Goal: Transaction & Acquisition: Purchase product/service

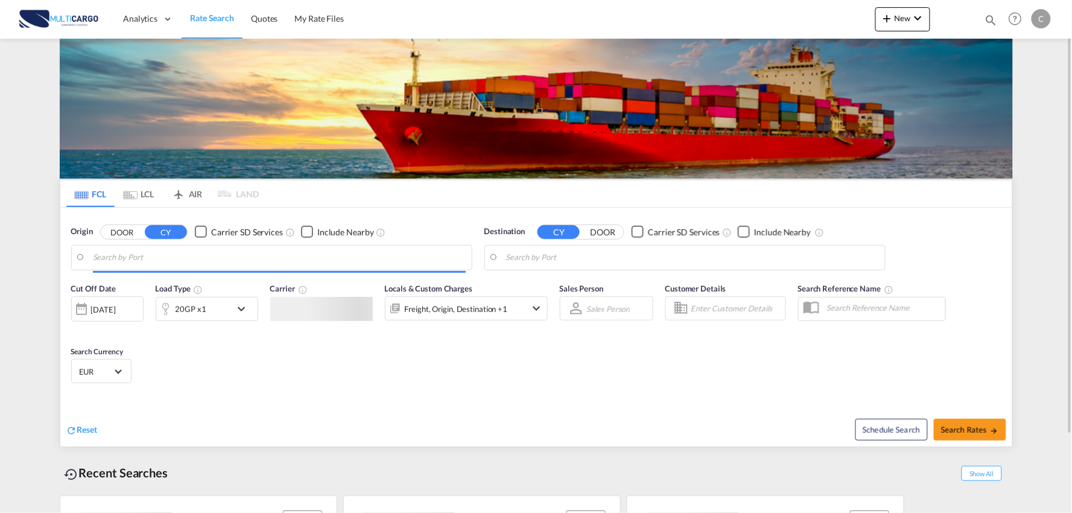
type input "Port of [GEOGRAPHIC_DATA], [GEOGRAPHIC_DATA], [GEOGRAPHIC_DATA]"
type input "Leixoes, Leixoes, PTLEI"
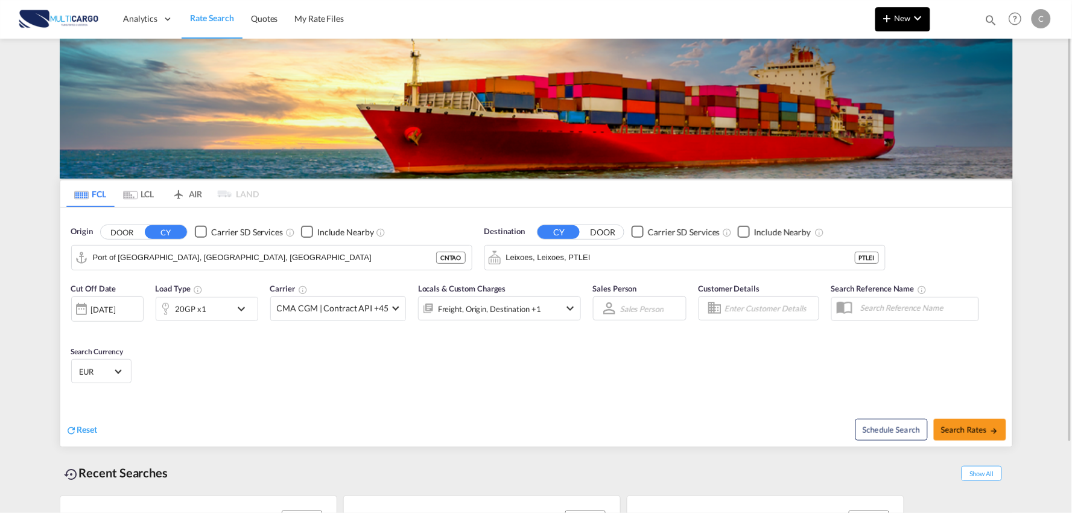
click at [895, 13] on button "New" at bounding box center [902, 19] width 55 height 24
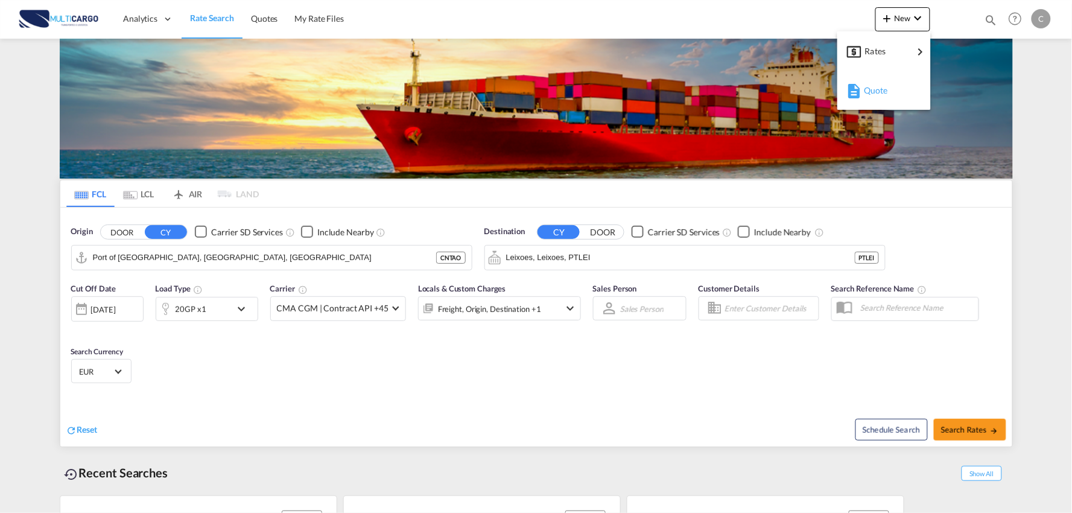
click at [868, 95] on span "Quote" at bounding box center [870, 90] width 13 height 24
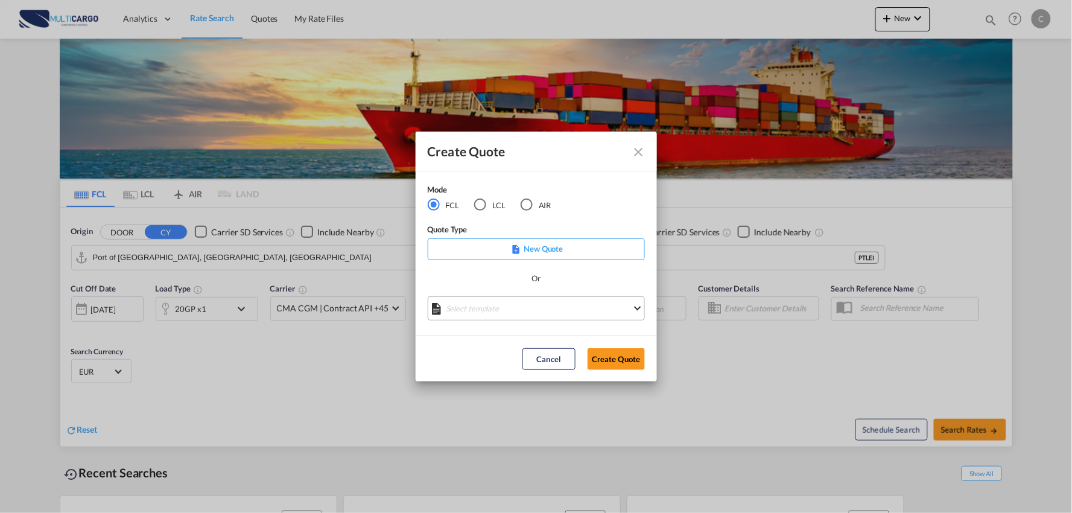
click at [546, 314] on md-select "Select template EXP EXW MERC.Nacional 09/2025 Patricia Barroso | 12 Sep 2025 IM…" at bounding box center [536, 308] width 217 height 24
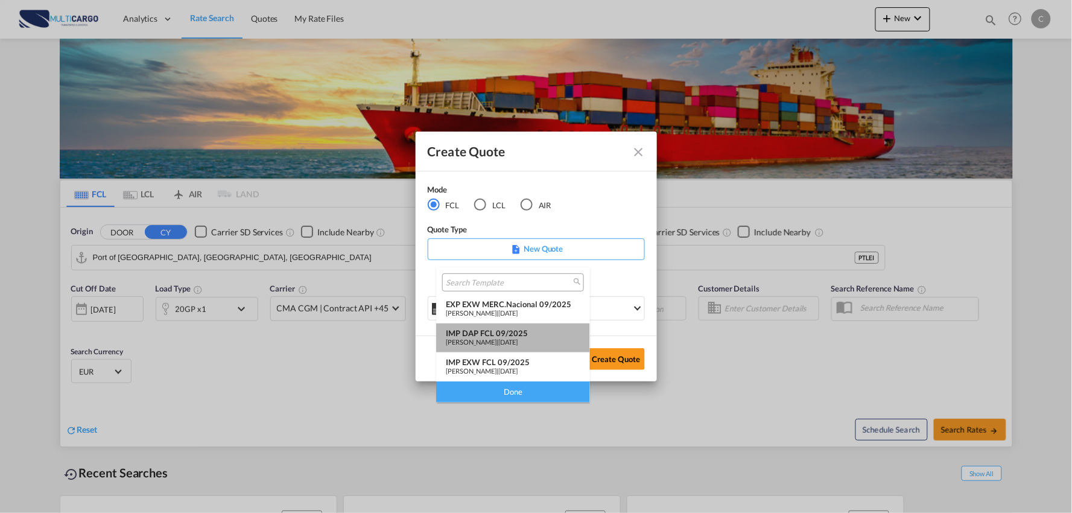
click at [519, 333] on div "IMP DAP FCL 09/2025" at bounding box center [513, 333] width 134 height 10
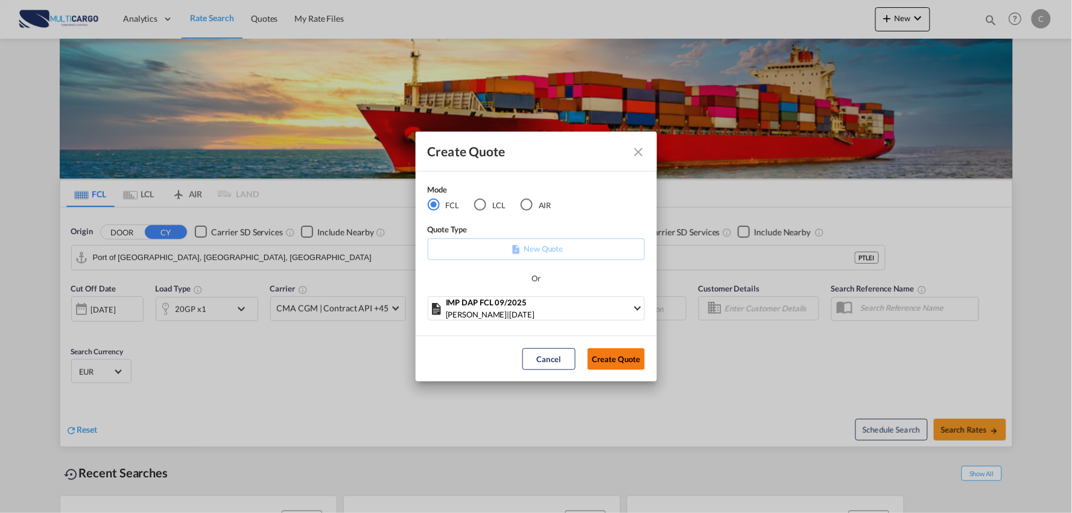
click at [624, 357] on button "Create Quote" at bounding box center [615, 359] width 57 height 22
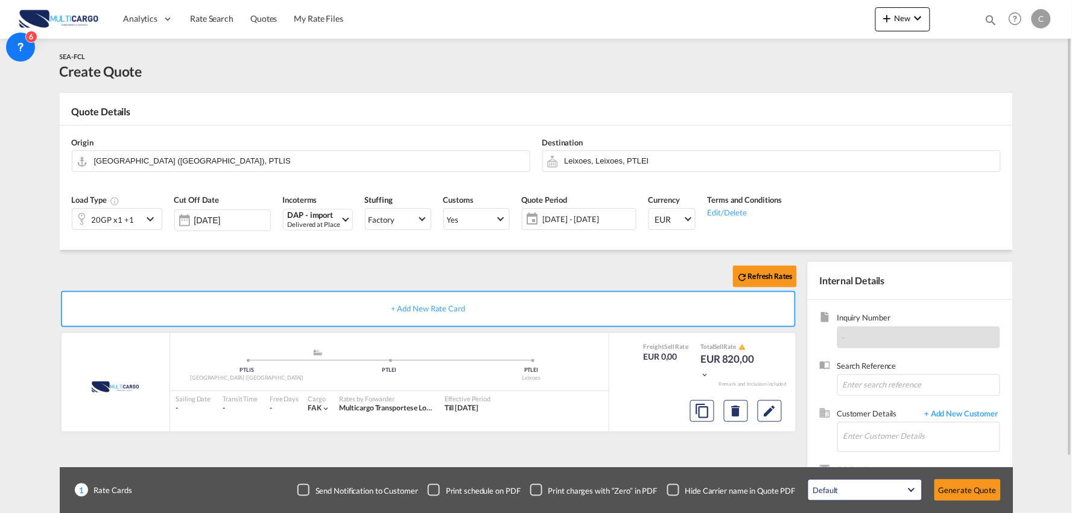
click at [262, 264] on div "Refresh Rates" at bounding box center [431, 276] width 742 height 29
click at [880, 431] on input "Enter Customer Details" at bounding box center [921, 435] width 156 height 27
click at [962, 409] on span "+ Add New Customer" at bounding box center [958, 415] width 81 height 14
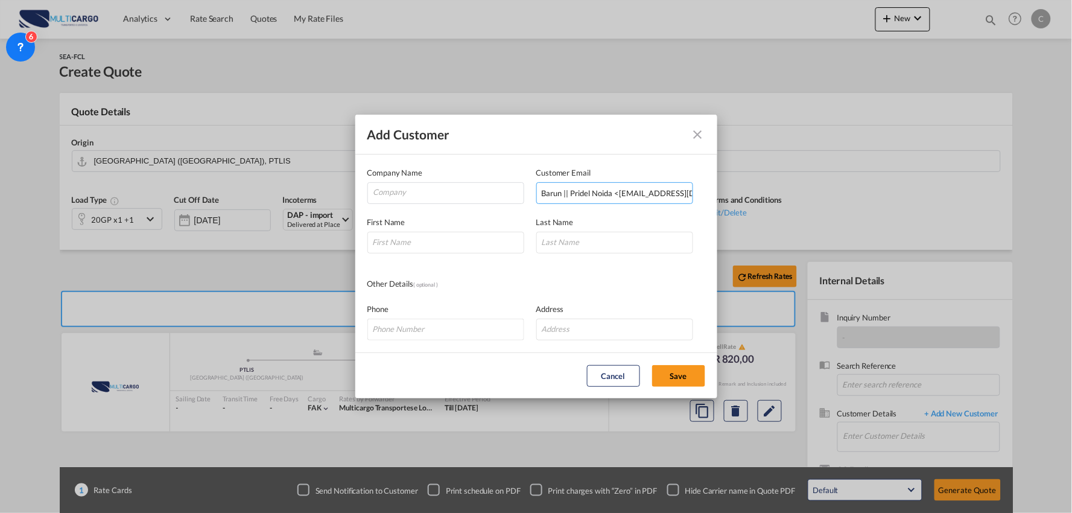
click at [609, 193] on input "Barun || Pridel Noida <docoverseas@pridel.com>" at bounding box center [614, 193] width 157 height 22
drag, startPoint x: 617, startPoint y: 190, endPoint x: 668, endPoint y: 198, distance: 51.3
click at [327, 201] on div "Add Customer Company Name Customer Email Barun || Pridel Noida <docoverseas@pri…" at bounding box center [536, 256] width 1072 height 513
click at [665, 194] on input "docoverseas@pridel.com>" at bounding box center [614, 193] width 157 height 22
type input "docoverseas@pridel.com"
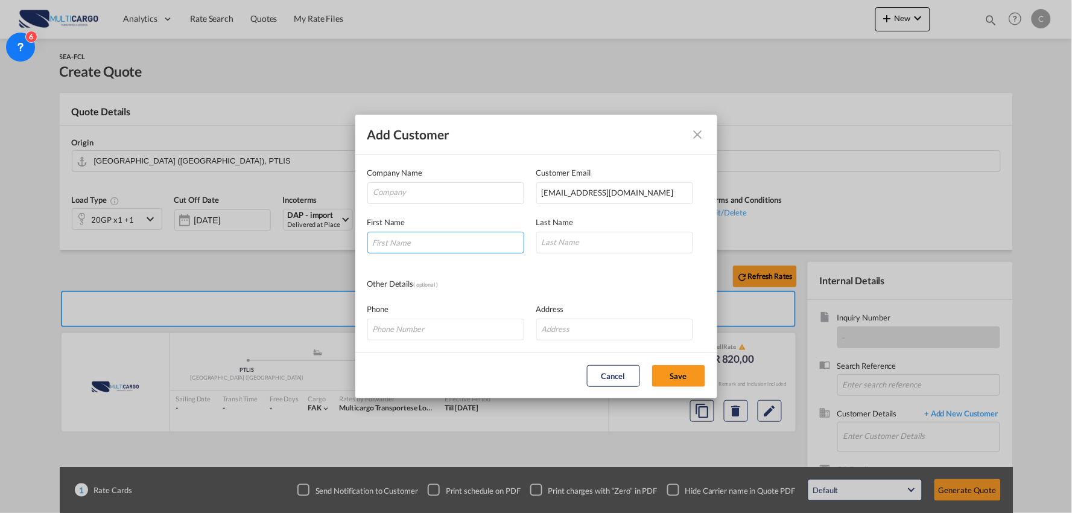
click at [413, 245] on input "Add Customer Company ..." at bounding box center [445, 243] width 157 height 22
click at [455, 240] on input "Add Customer Company ..." at bounding box center [445, 243] width 157 height 22
type input "Mr."
type input "Barun"
click at [412, 192] on input "Company" at bounding box center [448, 192] width 150 height 18
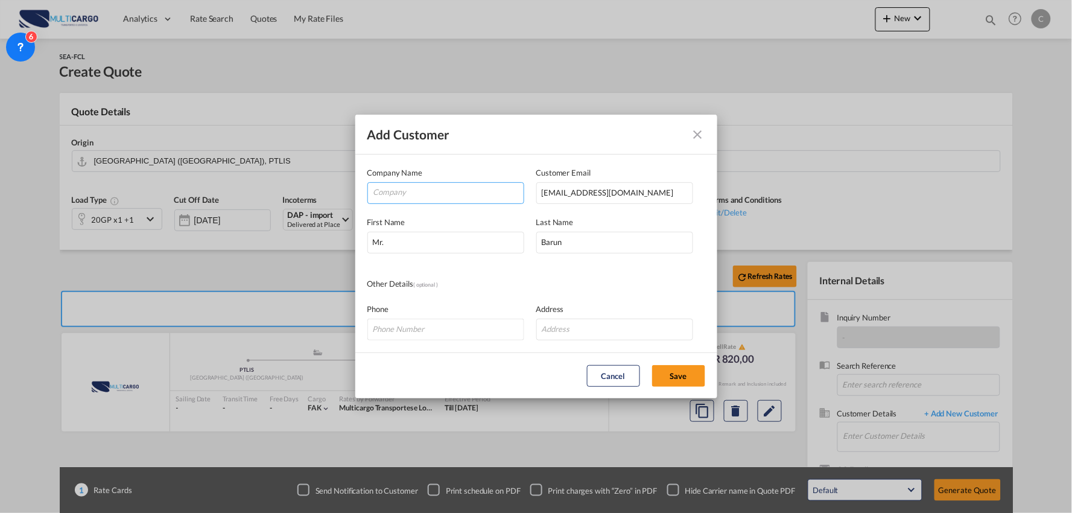
paste input "Pridel Private Limited"
type input "Pridel Private Limited"
click at [666, 370] on button "Save" at bounding box center [678, 376] width 53 height 22
type input "Pridel Private Limited, Mr. Barun, docoverseas@pridel.com"
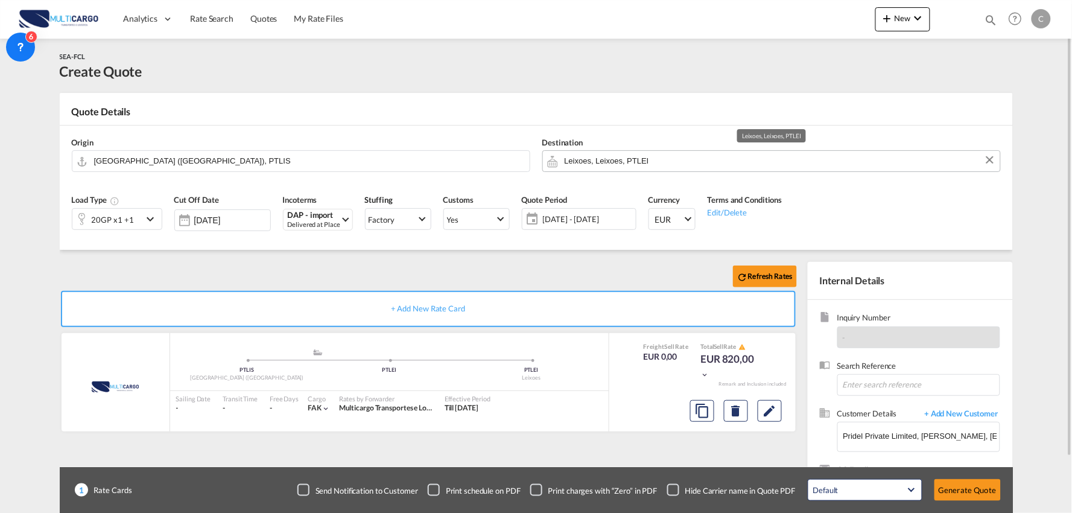
click at [588, 158] on input "Leixoes, Leixoes, PTLEI" at bounding box center [778, 160] width 429 height 21
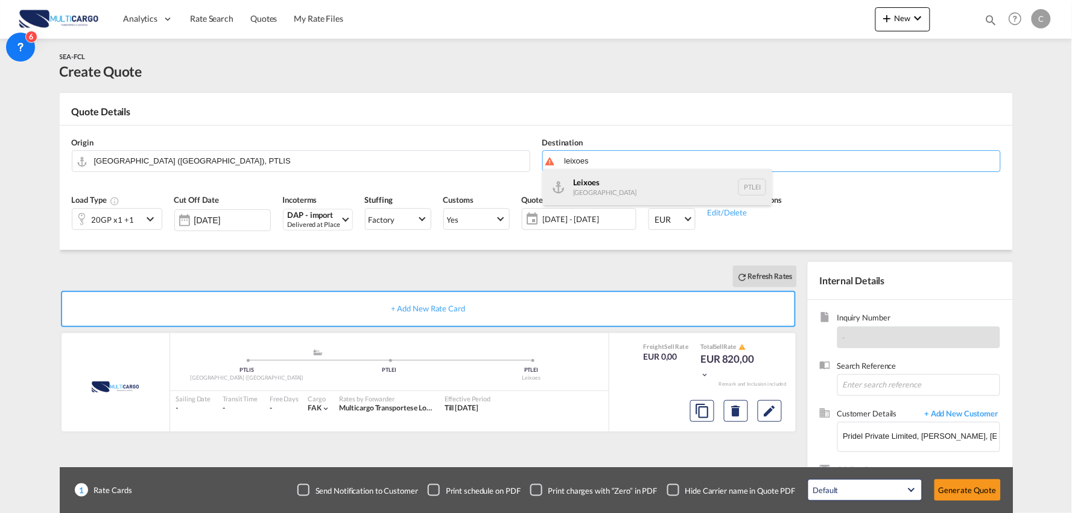
click at [568, 189] on div "Leixoes Portugal PTLEI" at bounding box center [657, 187] width 229 height 36
type input "Leixoes, PTLEI"
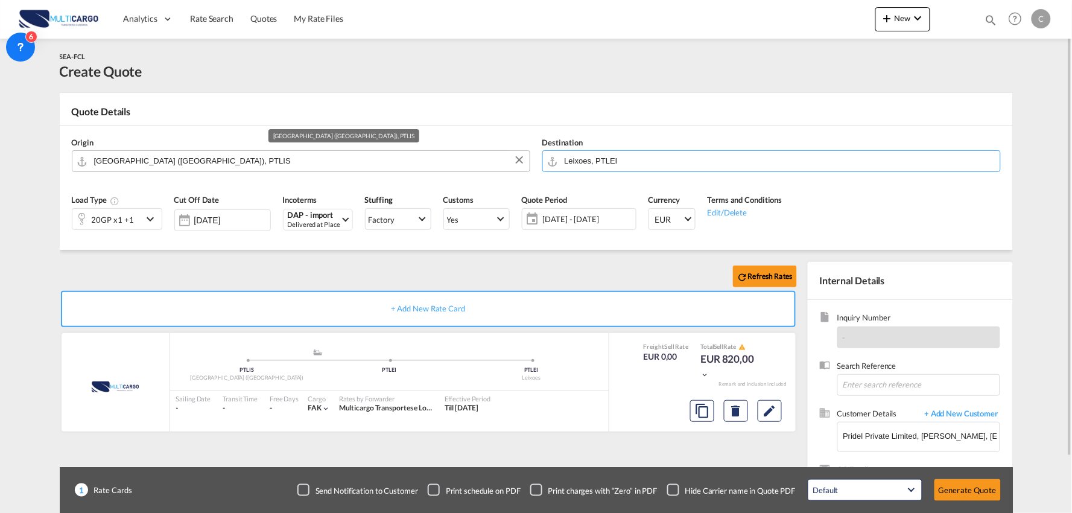
click at [197, 152] on input "Lisbon (Lisboa), PTLIS" at bounding box center [308, 160] width 429 height 21
click at [168, 164] on input "Lisbon (Lisboa), PTLIS" at bounding box center [308, 160] width 429 height 21
drag, startPoint x: 186, startPoint y: 162, endPoint x: -62, endPoint y: 143, distance: 248.5
click at [0, 143] on html "Analytics Reports Dashboard Rate Search Quotes My Rate Files" at bounding box center [536, 256] width 1072 height 513
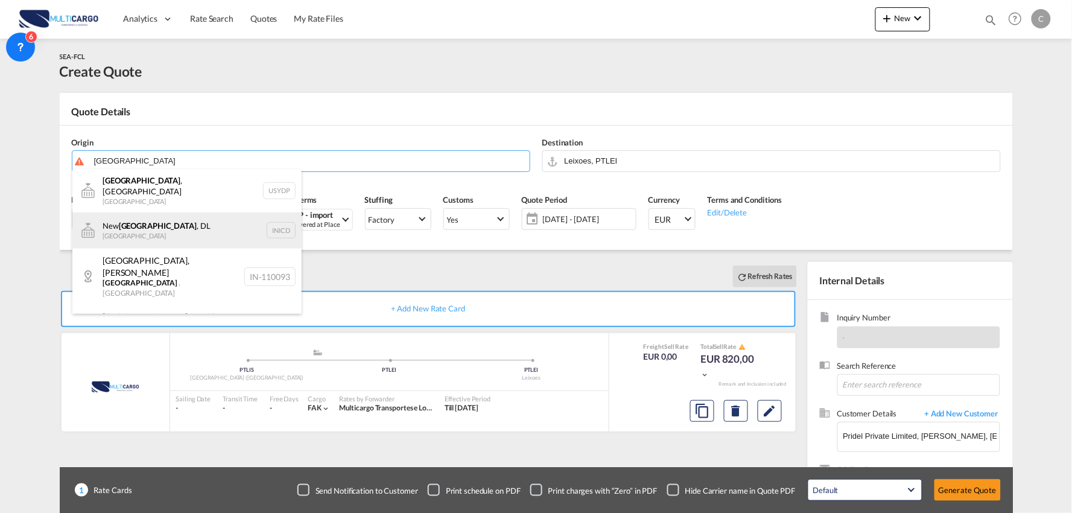
click at [135, 215] on div "New Delhi , DL India INICD" at bounding box center [186, 230] width 229 height 36
type input "New Delhi, DL, INICD"
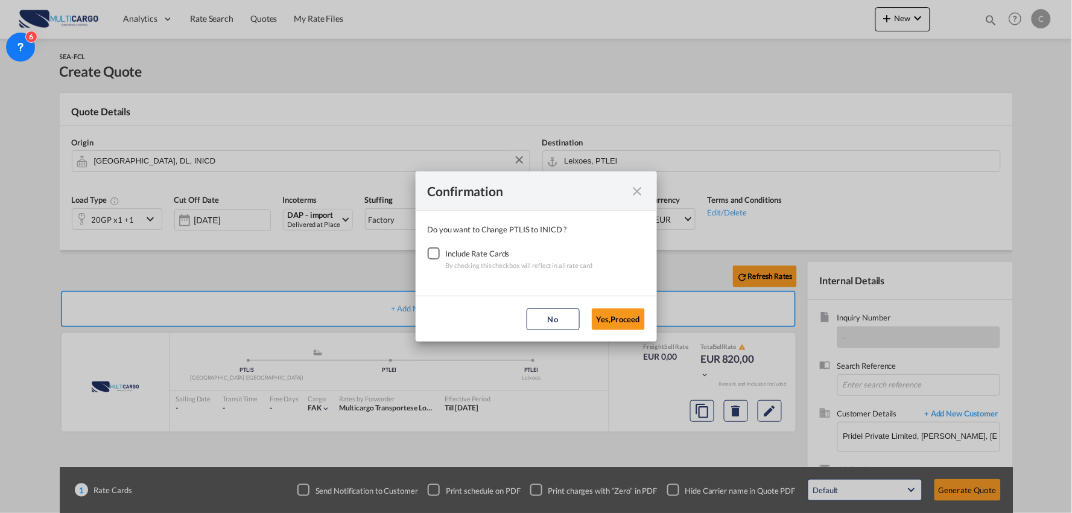
click at [430, 253] on div "Checkbox No Ink" at bounding box center [434, 253] width 12 height 12
drag, startPoint x: 628, startPoint y: 314, endPoint x: 550, endPoint y: 303, distance: 78.5
click at [626, 314] on button "Yes,Proceed" at bounding box center [618, 319] width 53 height 22
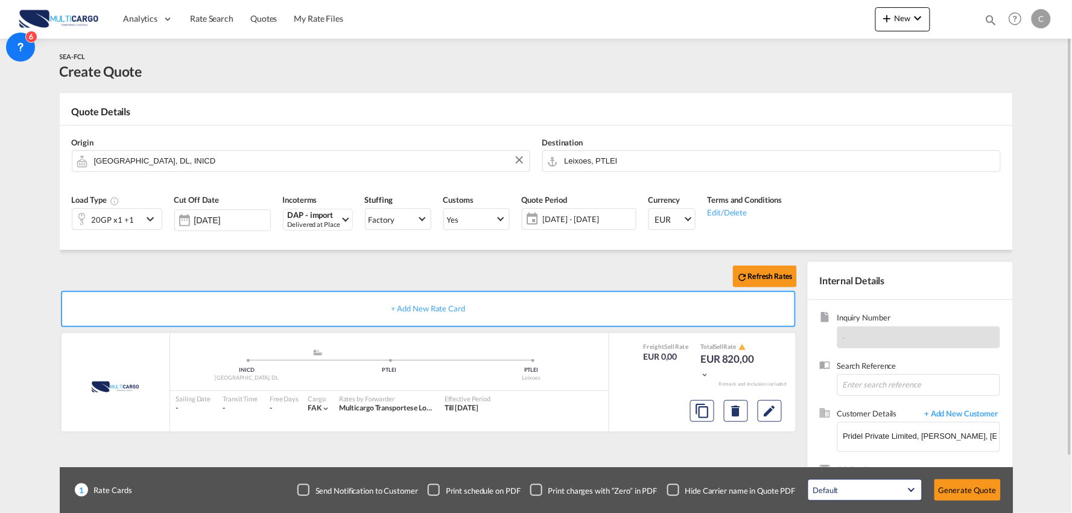
click at [438, 273] on div "Refresh Rates" at bounding box center [431, 276] width 742 height 29
click at [122, 218] on div "20GP x1 +1" at bounding box center [113, 219] width 42 height 17
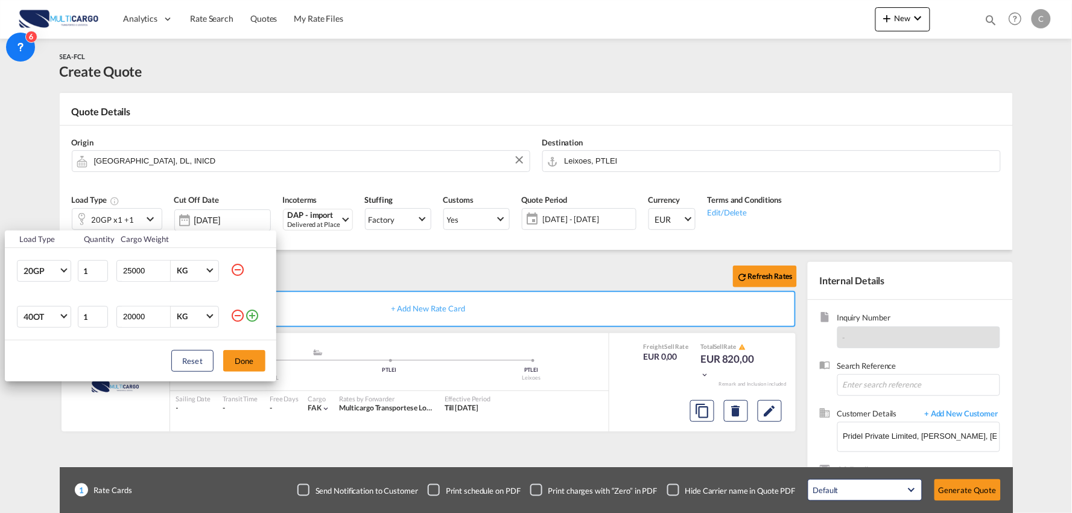
click at [236, 314] on md-icon "icon-minus-circle-outline" at bounding box center [237, 315] width 14 height 14
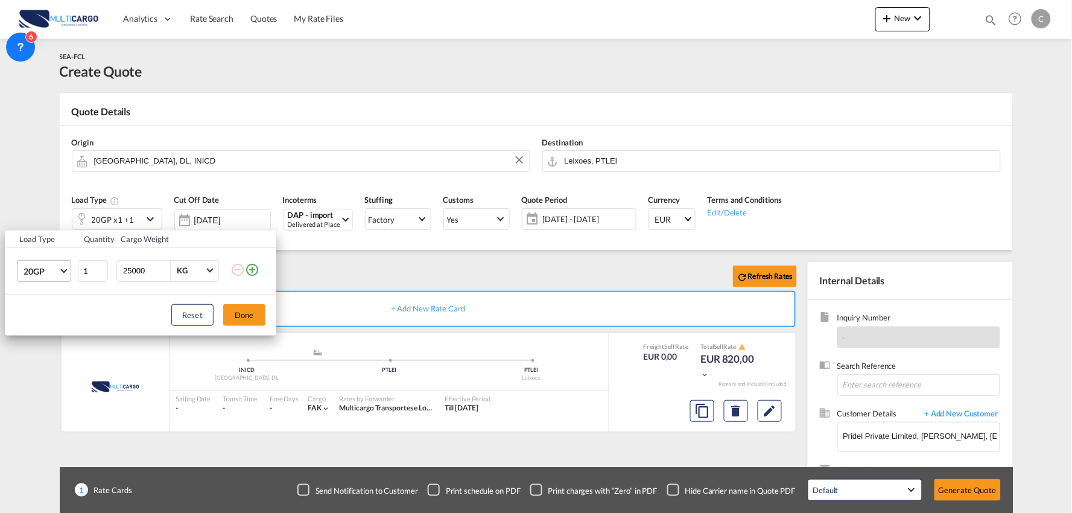
click at [48, 270] on span "20GP" at bounding box center [41, 271] width 35 height 12
click at [43, 326] on div "40HC" at bounding box center [35, 329] width 22 height 12
click at [226, 318] on button "Done" at bounding box center [244, 315] width 42 height 22
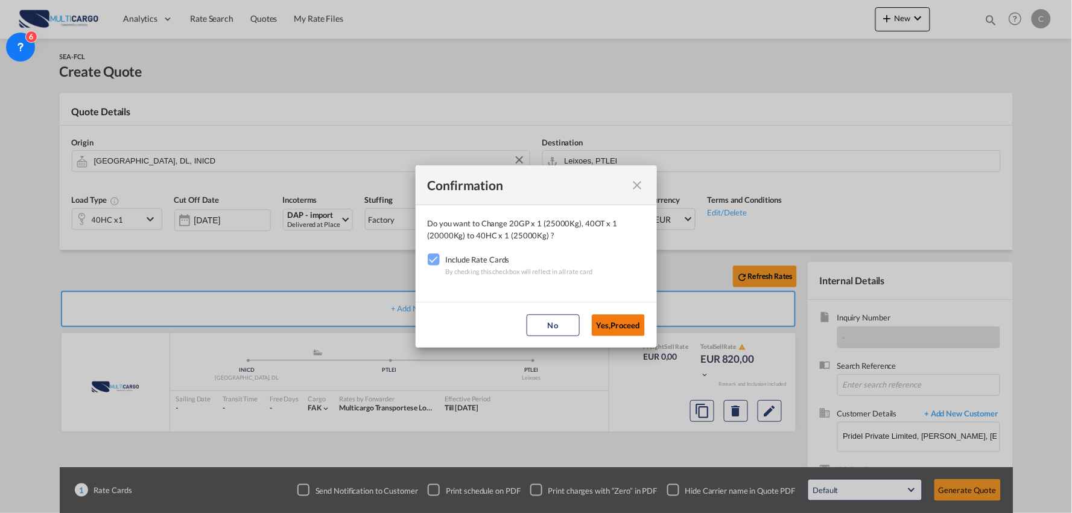
click at [618, 328] on button "Yes,Proceed" at bounding box center [618, 325] width 53 height 22
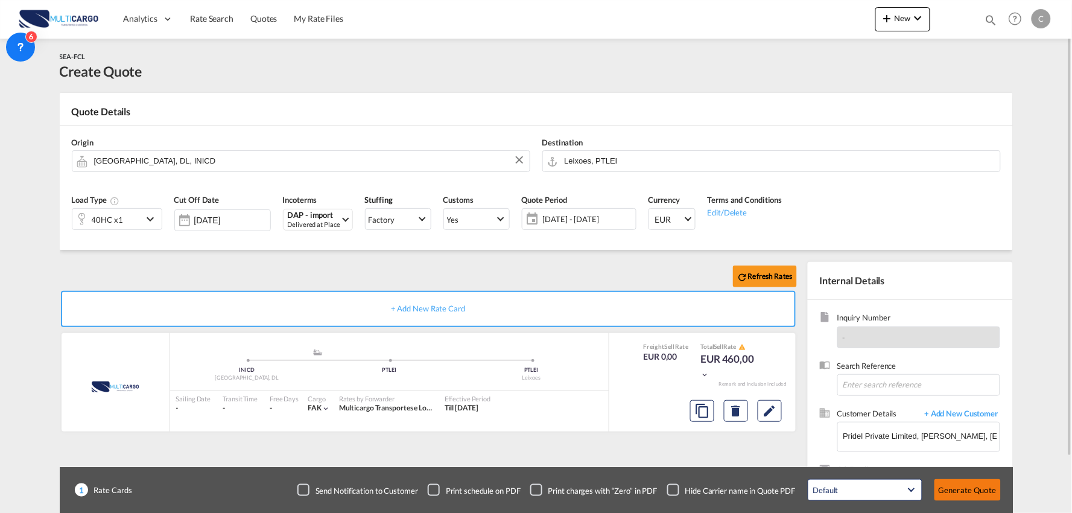
click at [966, 484] on button "Generate Quote" at bounding box center [967, 490] width 66 height 22
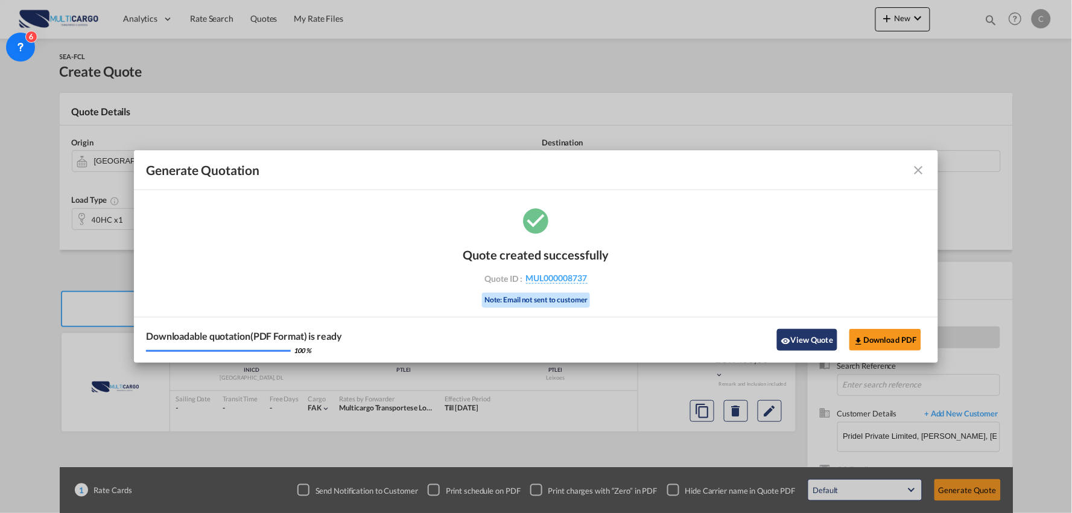
click at [792, 339] on button "View Quote" at bounding box center [807, 340] width 60 height 22
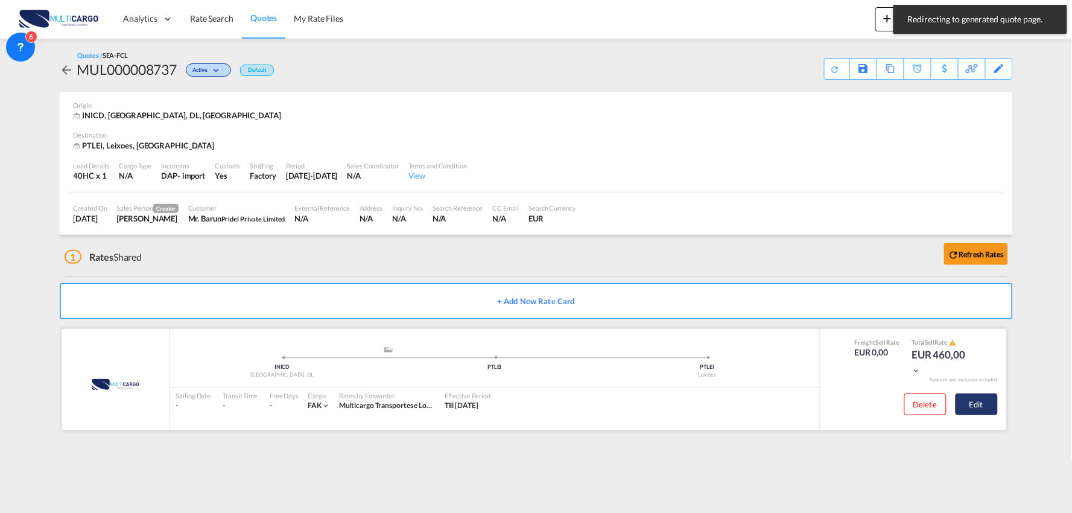
click at [978, 401] on button "Edit" at bounding box center [976, 404] width 42 height 22
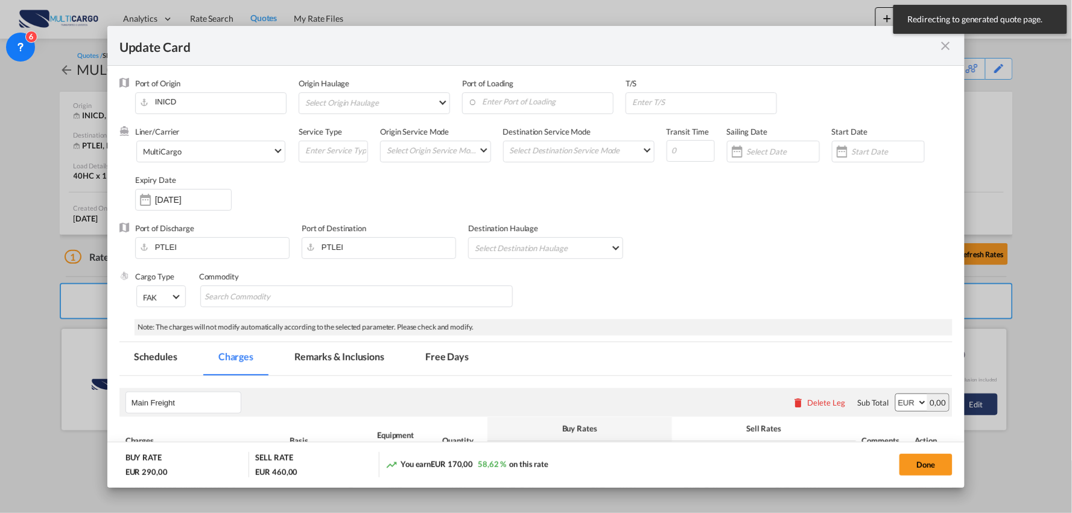
select select "per container"
select select "per B/L"
select select "per container"
select select "per B/L"
select select "per container"
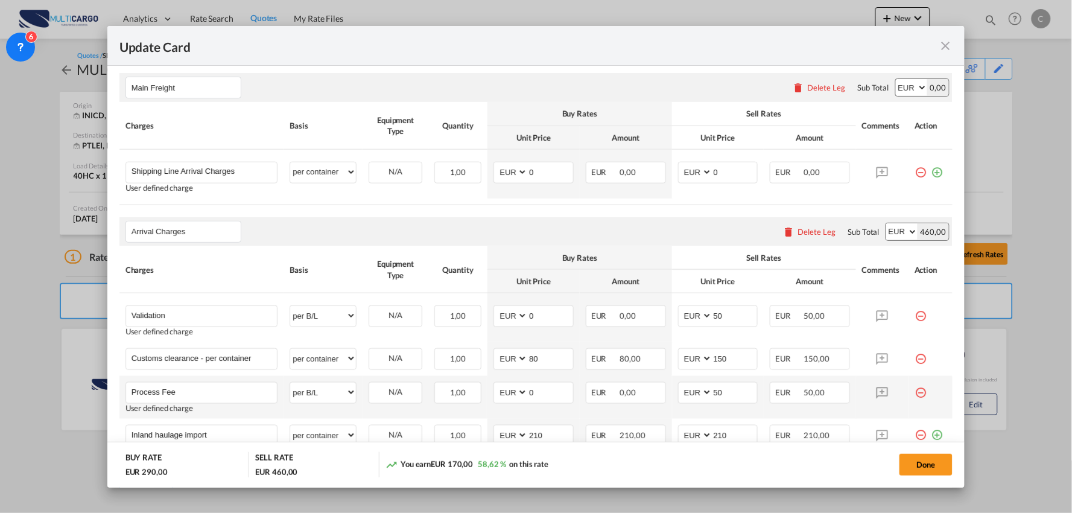
scroll to position [335, 0]
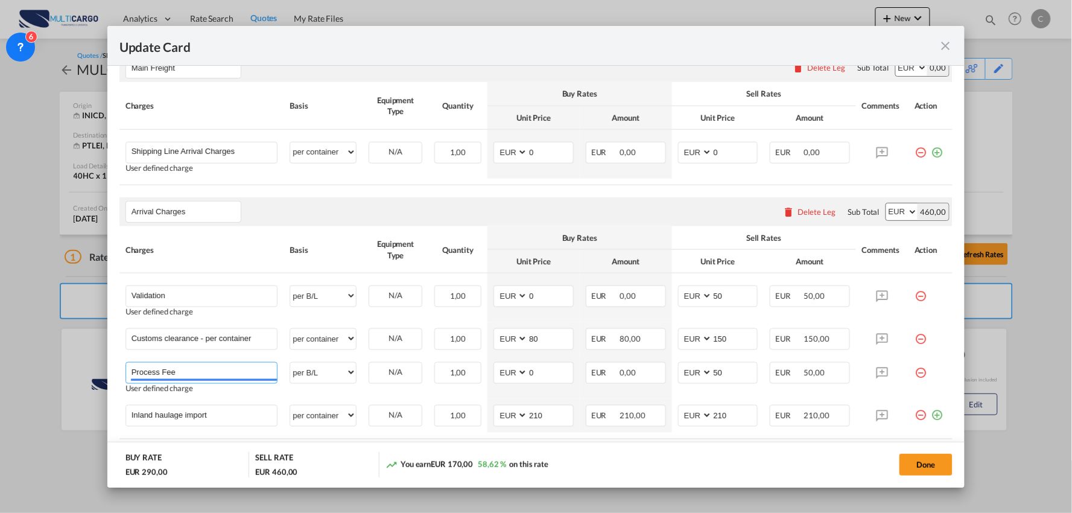
drag, startPoint x: 128, startPoint y: 382, endPoint x: 65, endPoint y: 382, distance: 63.9
click at [65, 382] on div "Update Card Port of Origin INICD Origin Haulage Select Origin Haulage rail road…" at bounding box center [536, 256] width 1072 height 513
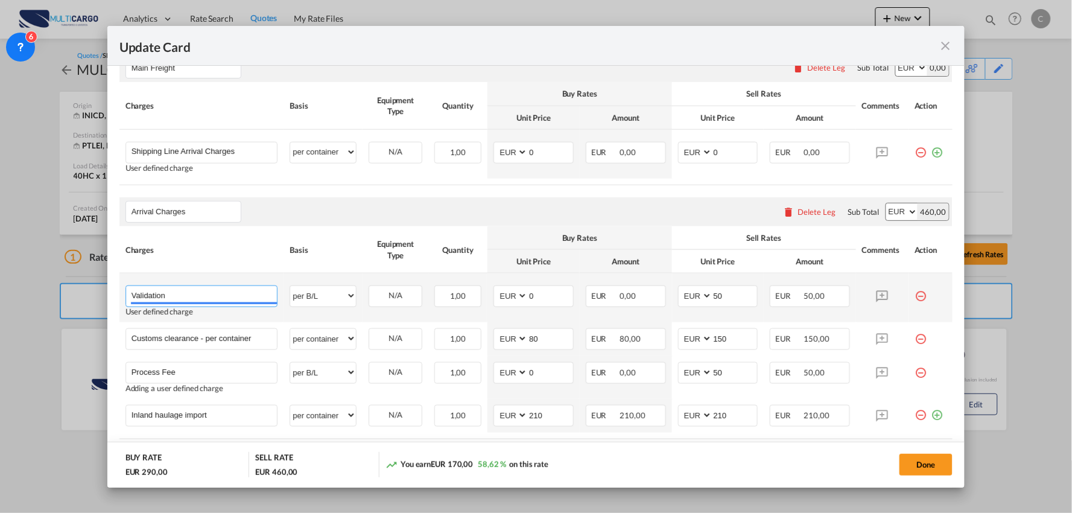
click at [188, 290] on input "Validation" at bounding box center [204, 295] width 146 height 18
type input "Validation + Process Fee"
drag, startPoint x: 719, startPoint y: 294, endPoint x: 633, endPoint y: 293, distance: 85.6
click at [635, 292] on tr "Validation + Process Fee Please Enter User Defined Charges Cannot Be Published …" at bounding box center [535, 297] width 833 height 49
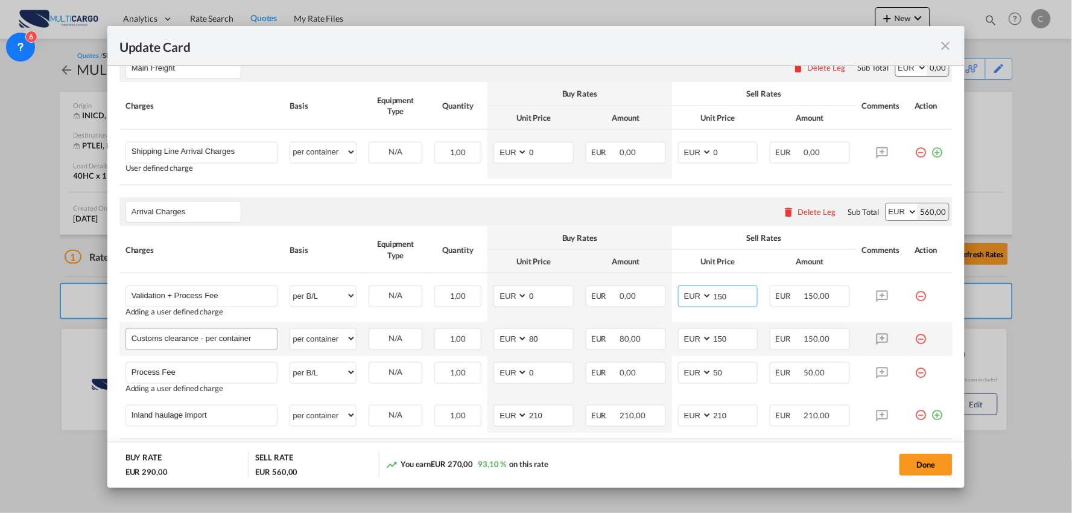
type input "150"
drag, startPoint x: 200, startPoint y: 341, endPoint x: 491, endPoint y: 339, distance: 291.3
click at [491, 339] on tr "Customs clearance - per container Please Enter User Defined Charges Cannot Be P…" at bounding box center [535, 339] width 833 height 34
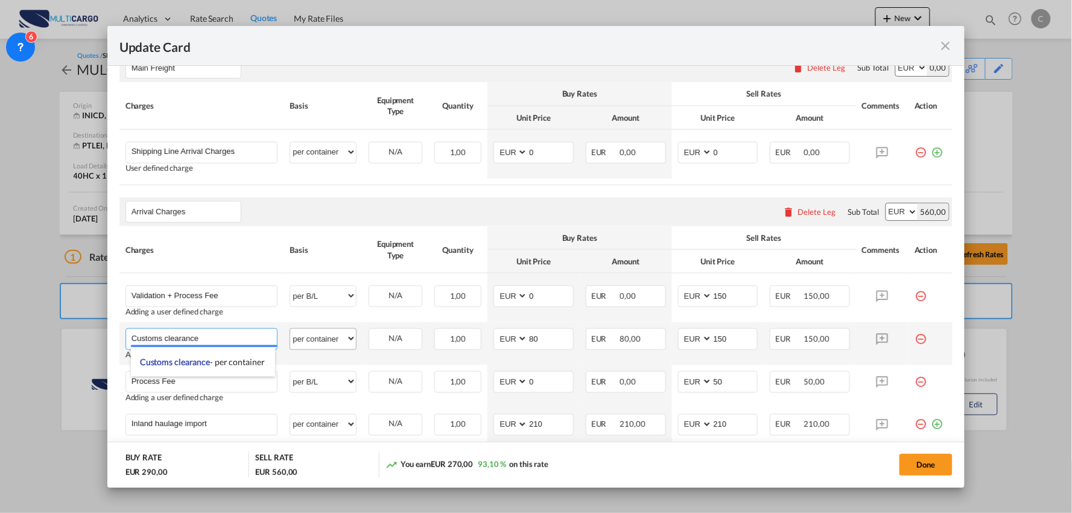
type input "Customs clearance"
click at [327, 343] on select "per equipment per container per B/L per shipping bill per shipment per pallet p…" at bounding box center [323, 338] width 66 height 19
select select "per_document"
click at [290, 329] on select "per equipment per container per B/L per shipping bill per shipment per pallet p…" at bounding box center [323, 338] width 66 height 19
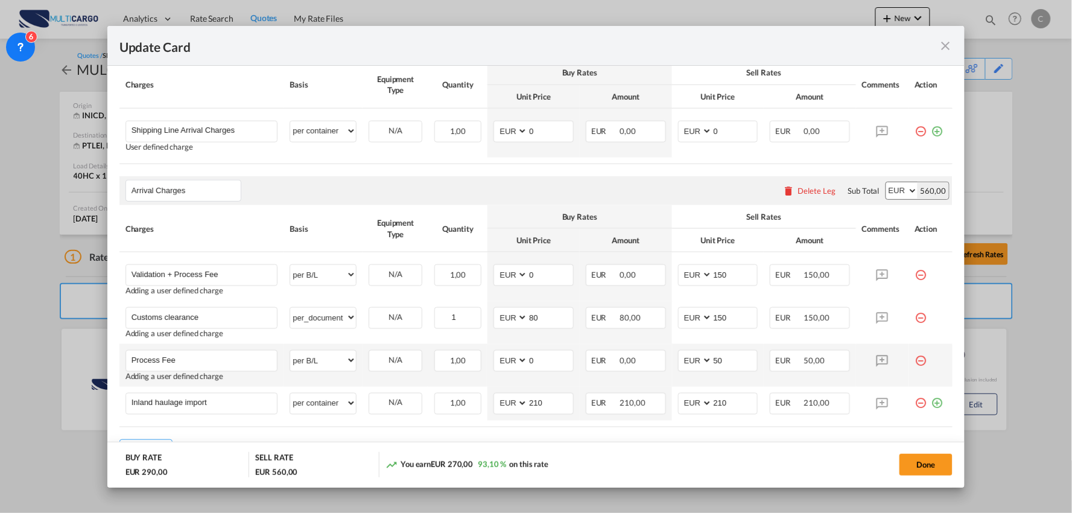
scroll to position [351, 0]
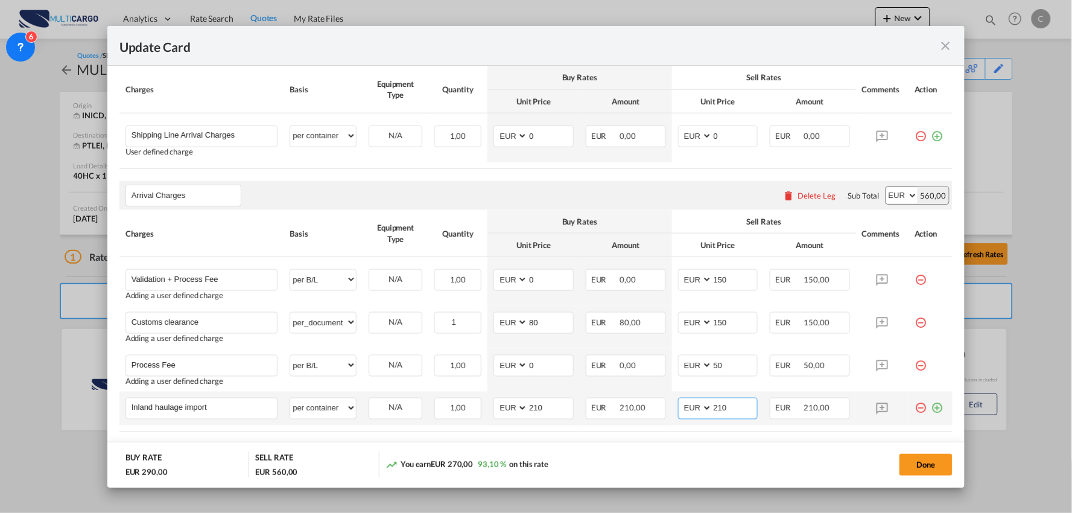
drag, startPoint x: 736, startPoint y: 408, endPoint x: 681, endPoint y: 409, distance: 54.3
click at [684, 408] on md-input-container "AED AFN ALL AMD ANG AOA ARS AUD AWG AZN BAM BBD BDT BGN BHD BIF BMD BND BOB BRL…" at bounding box center [718, 408] width 80 height 22
type input "275"
click at [698, 461] on div "Done" at bounding box center [793, 464] width 319 height 25
click at [914, 362] on md-icon "icon-minus-circle-outline red-400-fg" at bounding box center [920, 361] width 12 height 12
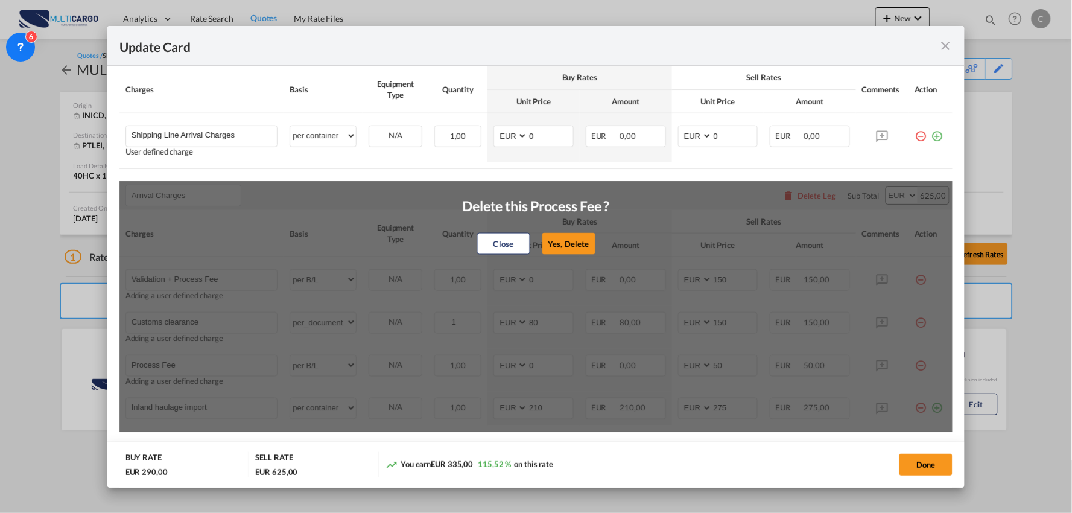
click at [563, 242] on button "Yes, Delete" at bounding box center [568, 244] width 53 height 22
type input "Inland haulage import"
select select "per container"
type input "210"
type input "275"
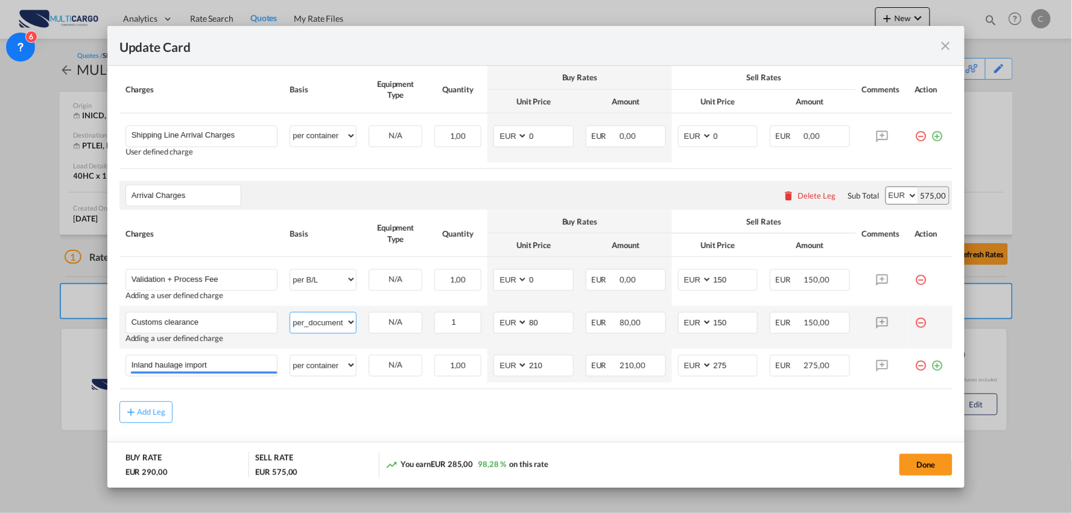
click at [308, 318] on select "per equipment per container per B/L per shipping bill per shipment per pallet p…" at bounding box center [323, 321] width 66 height 19
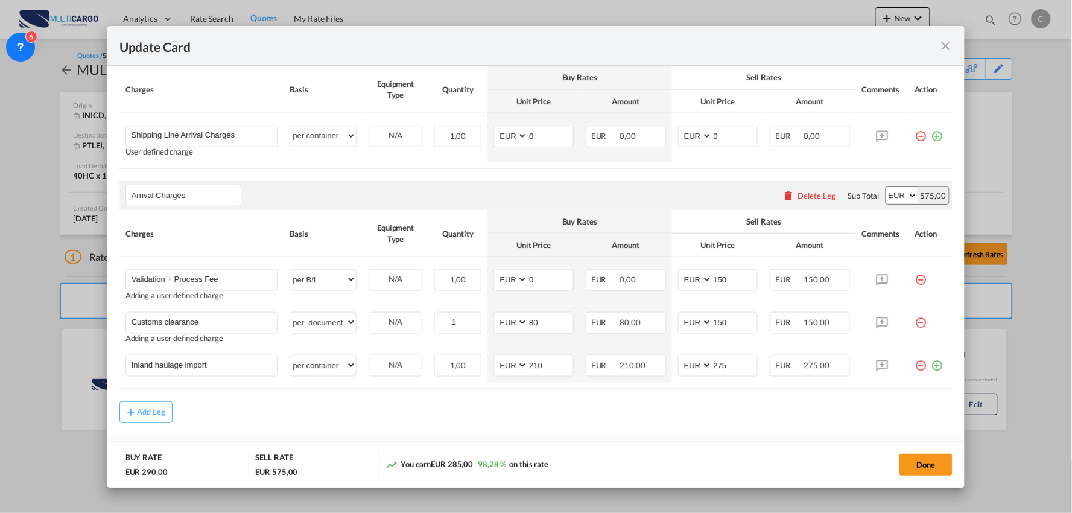
click at [516, 417] on div "Add Leg" at bounding box center [535, 412] width 833 height 22
click at [924, 467] on button "Done" at bounding box center [925, 464] width 53 height 22
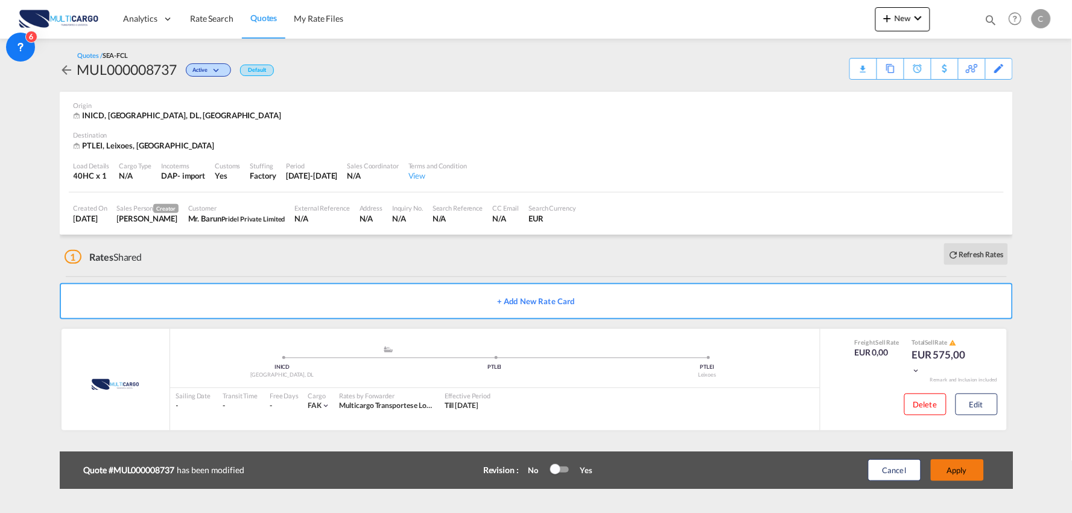
click at [962, 463] on button "Apply" at bounding box center [956, 470] width 53 height 22
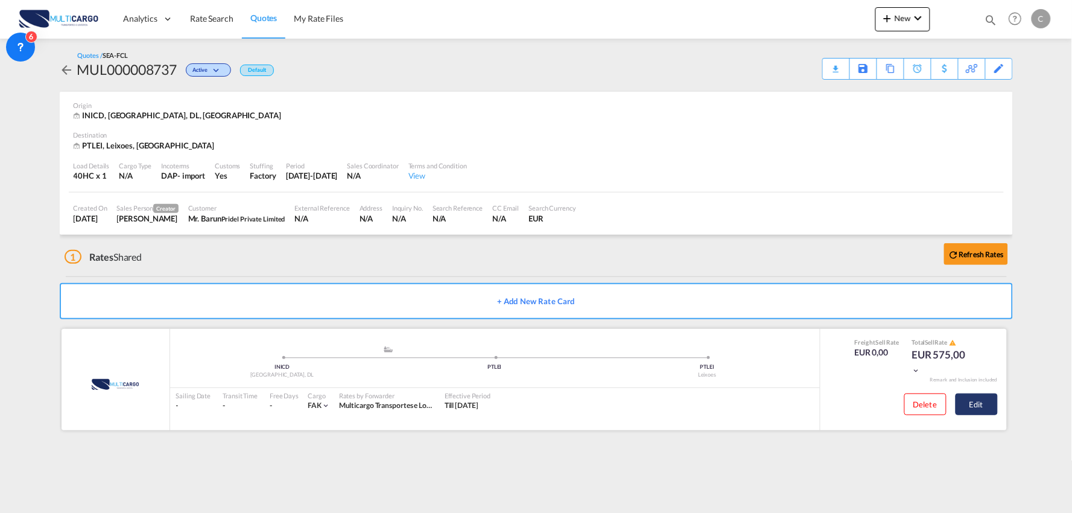
click at [981, 404] on button "Edit" at bounding box center [976, 404] width 42 height 22
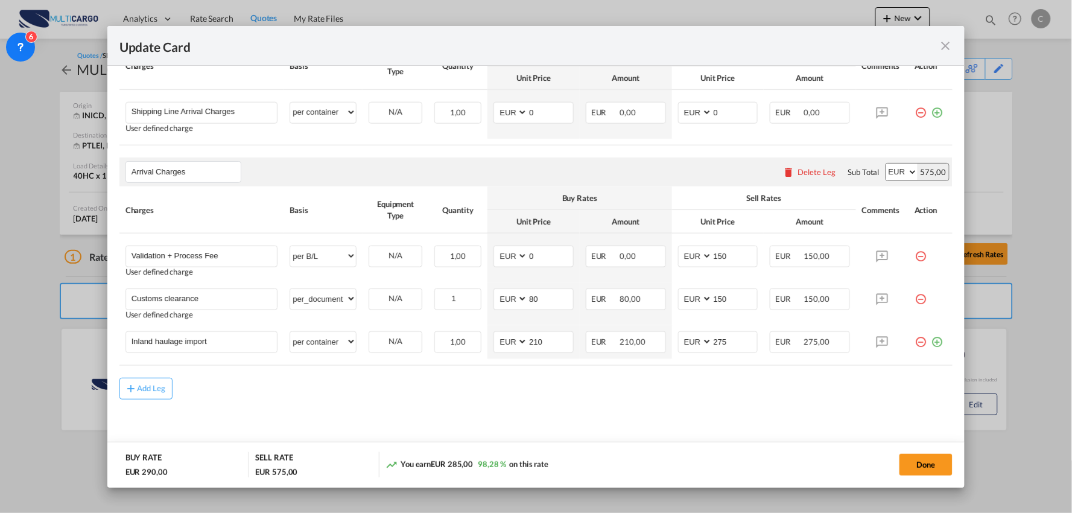
scroll to position [375, 0]
click at [721, 387] on div "Add Leg" at bounding box center [535, 388] width 833 height 22
click at [913, 452] on div "Done" at bounding box center [793, 464] width 319 height 25
click at [917, 459] on button "Done" at bounding box center [925, 464] width 53 height 22
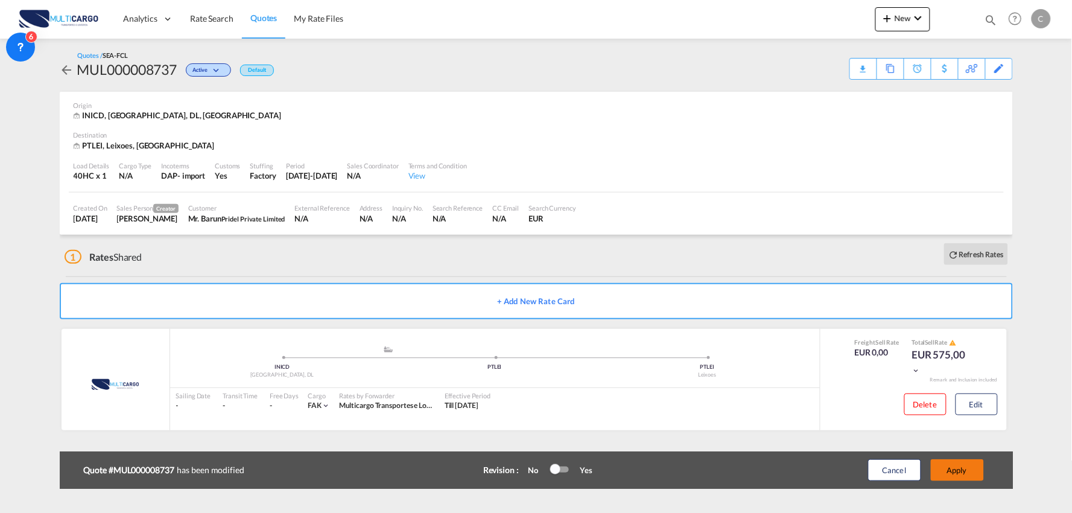
drag, startPoint x: 954, startPoint y: 461, endPoint x: 953, endPoint y: 472, distance: 10.9
click at [954, 464] on div "Update Card Port of Origin INICD Origin Haulage Select Origin Haulage rail road…" at bounding box center [536, 256] width 1072 height 513
click at [953, 472] on button "Apply" at bounding box center [956, 470] width 53 height 22
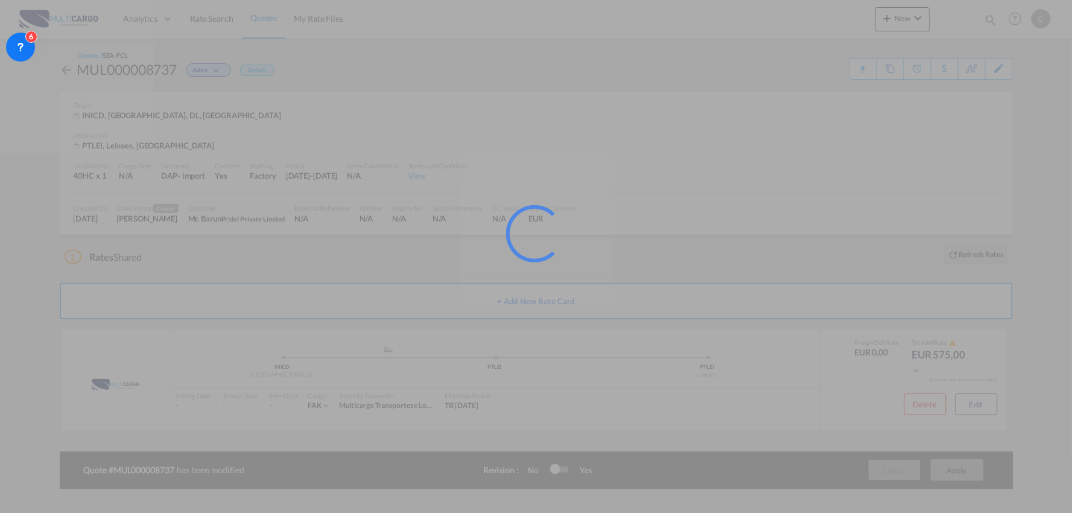
click at [953, 472] on div at bounding box center [536, 256] width 1072 height 513
click at [245, 270] on div at bounding box center [536, 256] width 1072 height 513
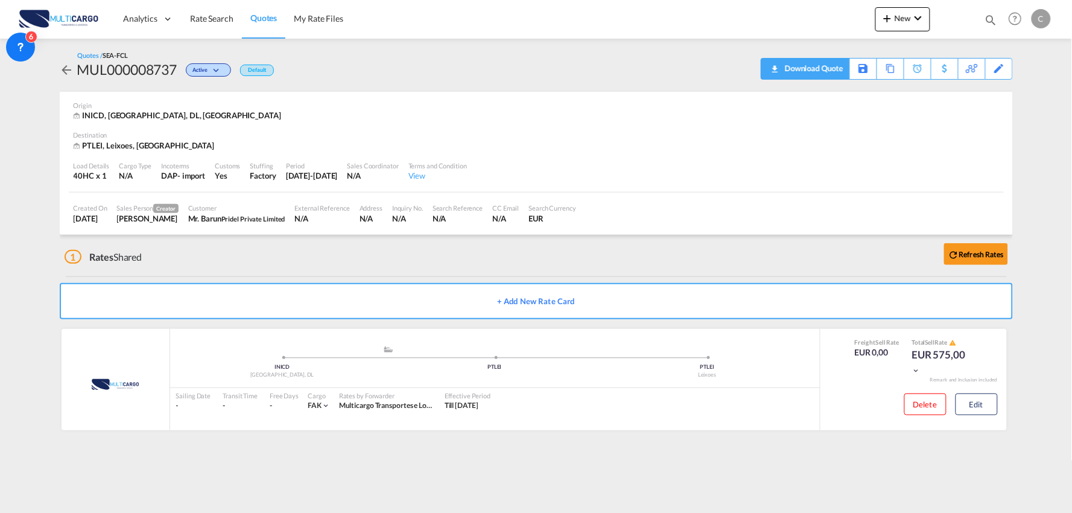
click at [841, 69] on div "Download Quote" at bounding box center [813, 67] width 62 height 19
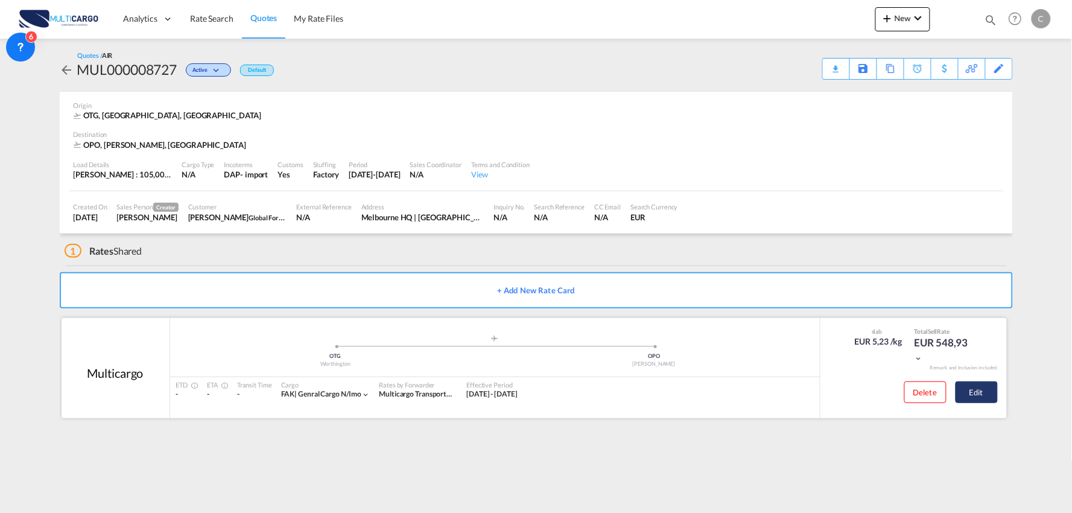
click at [971, 385] on button "Edit" at bounding box center [976, 392] width 42 height 22
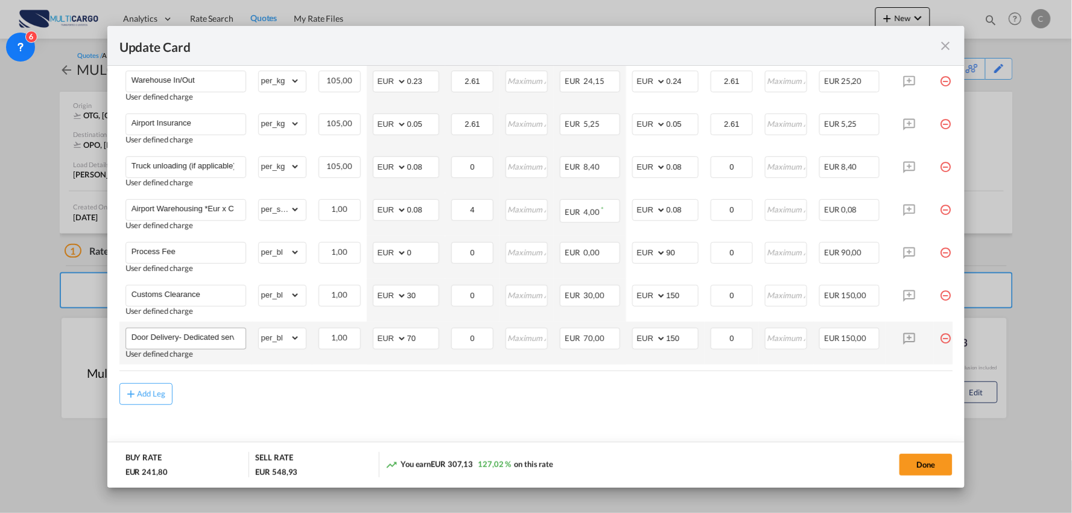
scroll to position [452, 0]
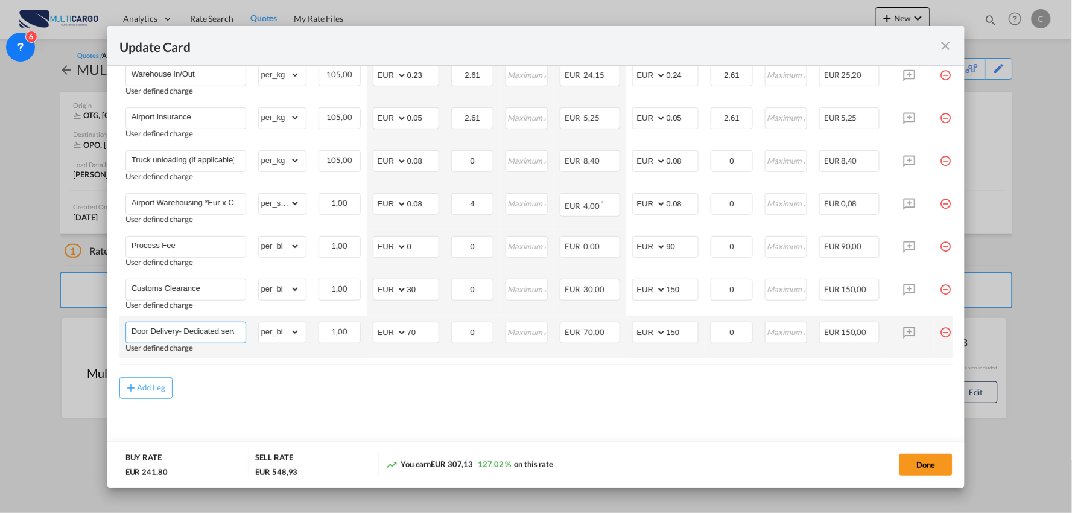
click at [188, 333] on input "Door Delivery- Dedicated service" at bounding box center [188, 331] width 114 height 18
click at [218, 321] on div "Delivery" at bounding box center [185, 332] width 121 height 22
click at [218, 323] on input "Delivery" at bounding box center [188, 331] width 114 height 18
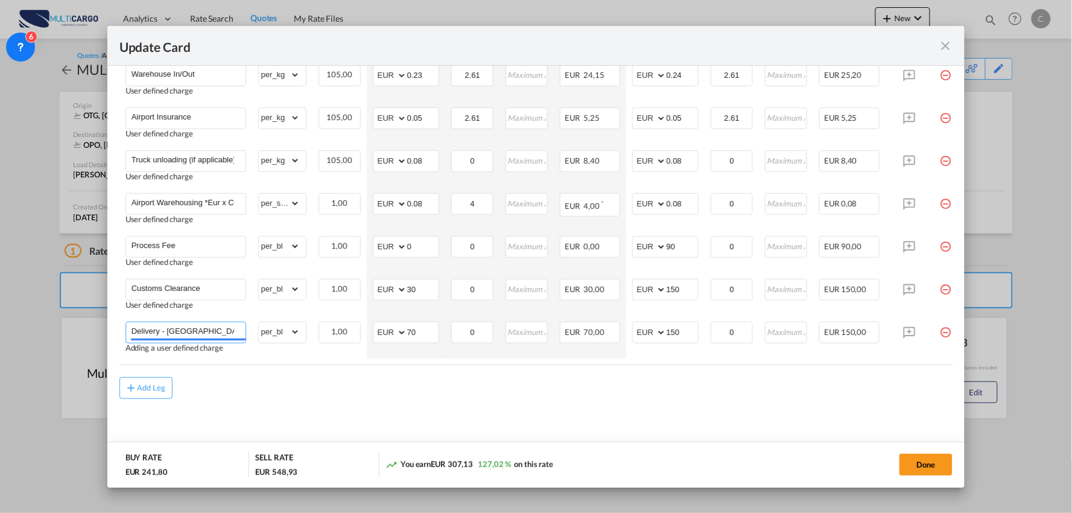
type input "Delivery - Porto-4202-351"
click at [470, 398] on div "Add Leg" at bounding box center [535, 388] width 833 height 22
click at [906, 463] on button "Done" at bounding box center [925, 464] width 53 height 22
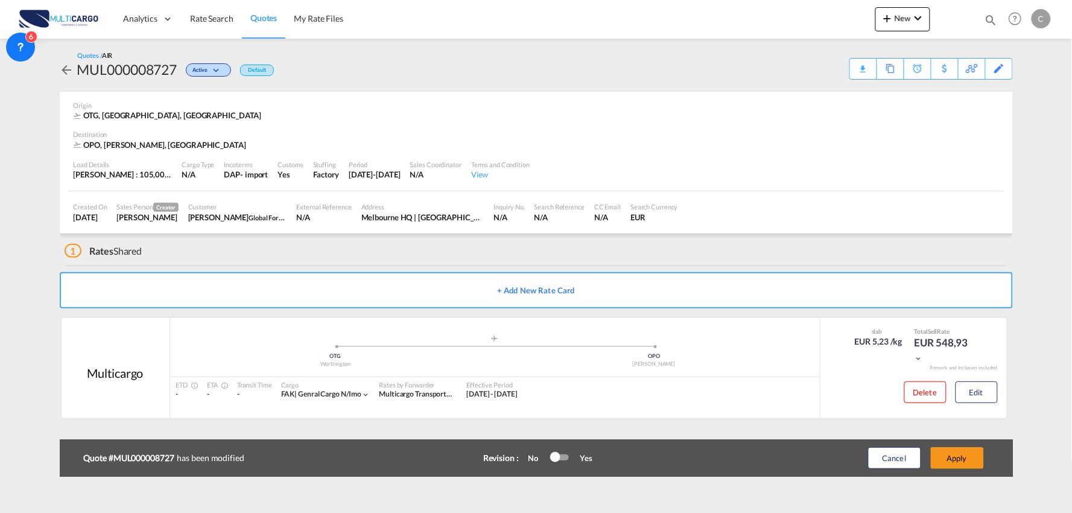
click at [941, 459] on div "Update Card Port of Loading OTG T/S .a{fill:#aaa8ad;} Airline Multicargo (1163-…" at bounding box center [536, 256] width 1072 height 513
click at [944, 459] on button "Apply" at bounding box center [956, 458] width 53 height 22
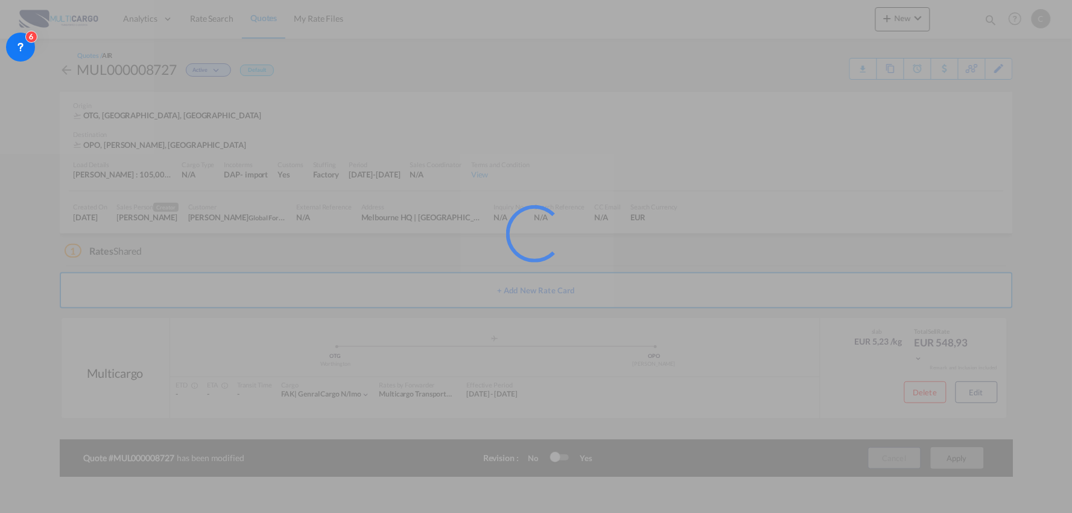
click at [867, 378] on div at bounding box center [536, 256] width 1072 height 513
click at [823, 371] on div at bounding box center [536, 256] width 1072 height 513
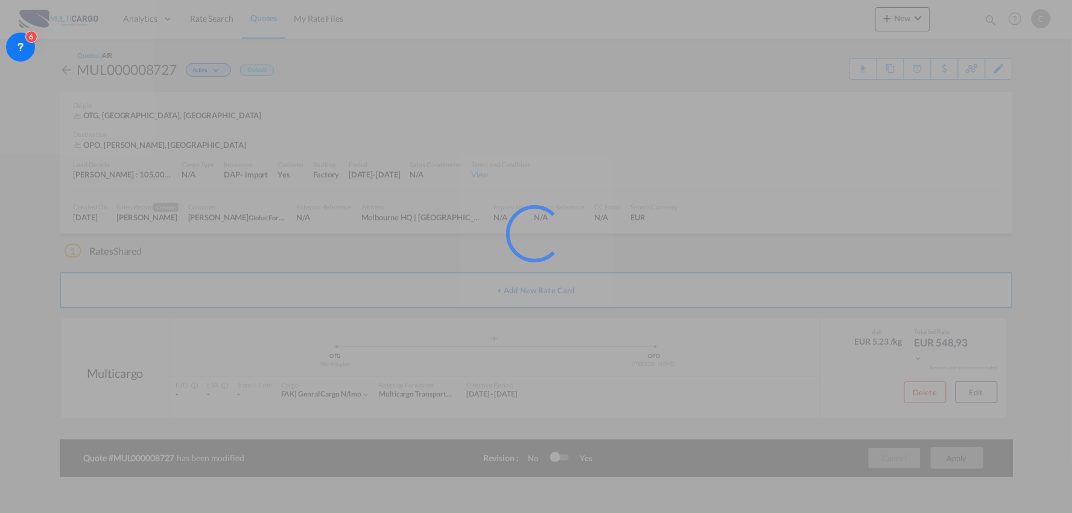
click at [985, 391] on div at bounding box center [536, 256] width 1072 height 513
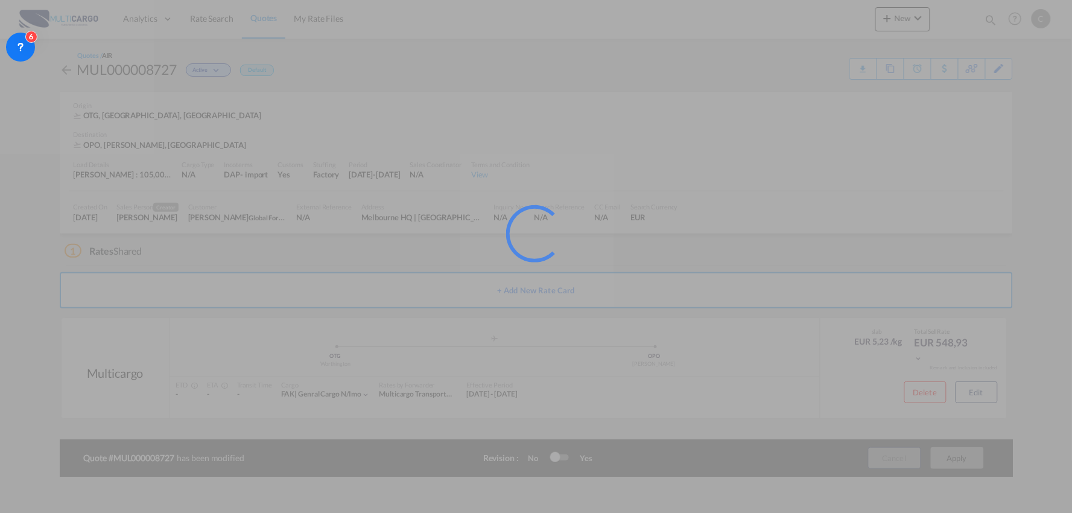
click at [985, 391] on div at bounding box center [536, 256] width 1072 height 513
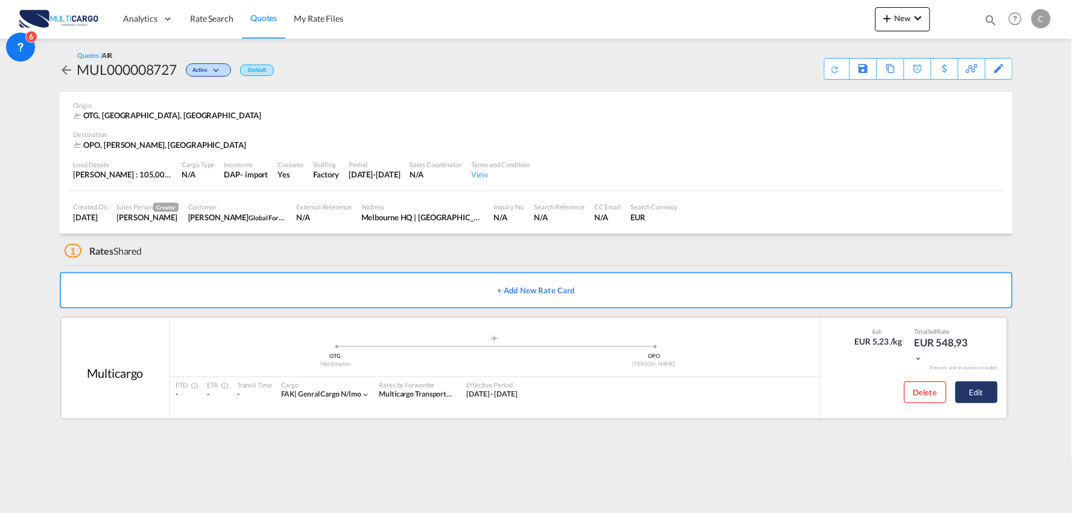
click at [988, 394] on button "Edit" at bounding box center [976, 392] width 42 height 22
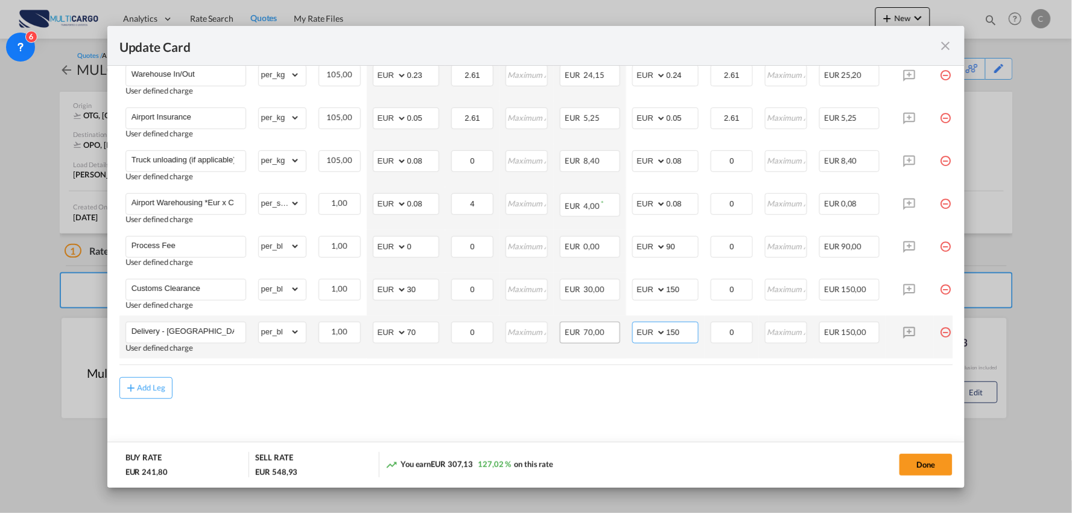
drag, startPoint x: 684, startPoint y: 332, endPoint x: 611, endPoint y: 332, distance: 73.6
click at [614, 332] on tr "Delivery - Porto-4202-351 User defined charge Please Enter Already Exists gross…" at bounding box center [546, 336] width 854 height 43
type input "275"
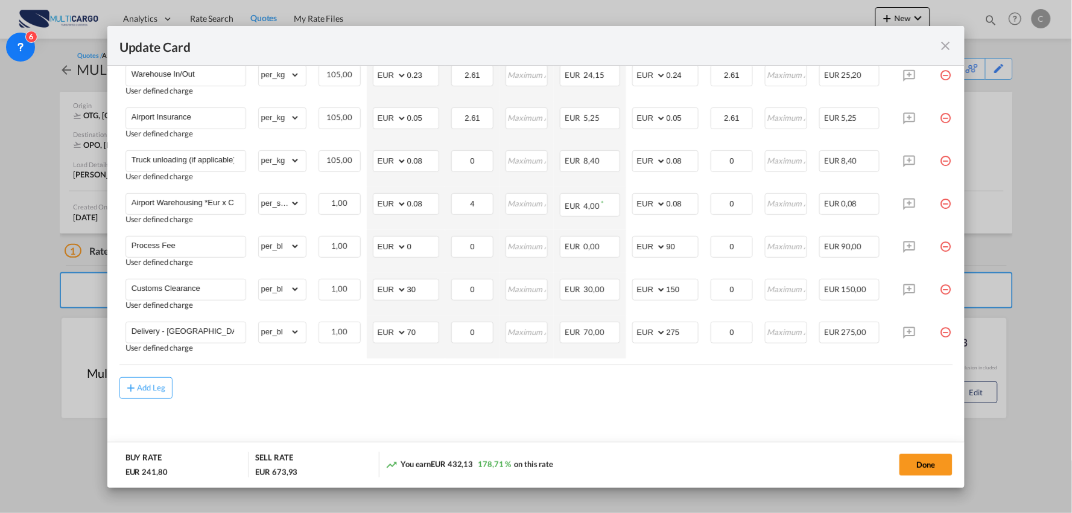
click at [615, 406] on md-content "Freight Please enter leg name Leg Name Already Exists Delete Leg Sub Total AED …" at bounding box center [535, 167] width 833 height 578
drag, startPoint x: 418, startPoint y: 327, endPoint x: 360, endPoint y: 333, distance: 58.2
click at [360, 333] on tr "Delivery - Porto-4202-351 User defined charge Please Enter Already Exists gross…" at bounding box center [546, 336] width 854 height 43
type input "185"
drag, startPoint x: 532, startPoint y: 401, endPoint x: 525, endPoint y: 400, distance: 7.3
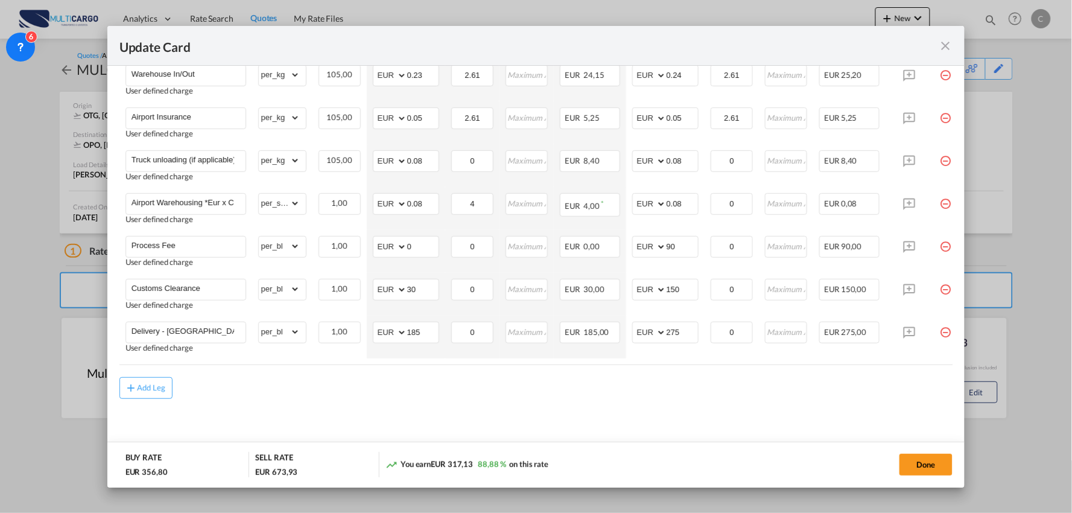
click at [531, 401] on md-content "Freight Please enter leg name Leg Name Already Exists Delete Leg Sub Total AED …" at bounding box center [535, 167] width 833 height 578
drag, startPoint x: 427, startPoint y: 292, endPoint x: 364, endPoint y: 290, distance: 62.8
click at [368, 290] on td "AED AFN ALL AMD ANG AOA ARS AUD AWG AZN BAM BBD BDT BGN BHD BIF BMD BND BOB BRL…" at bounding box center [406, 294] width 78 height 43
type input "80"
click at [620, 419] on md-content "Freight Please enter leg name Leg Name Already Exists Delete Leg Sub Total AED …" at bounding box center [535, 167] width 833 height 578
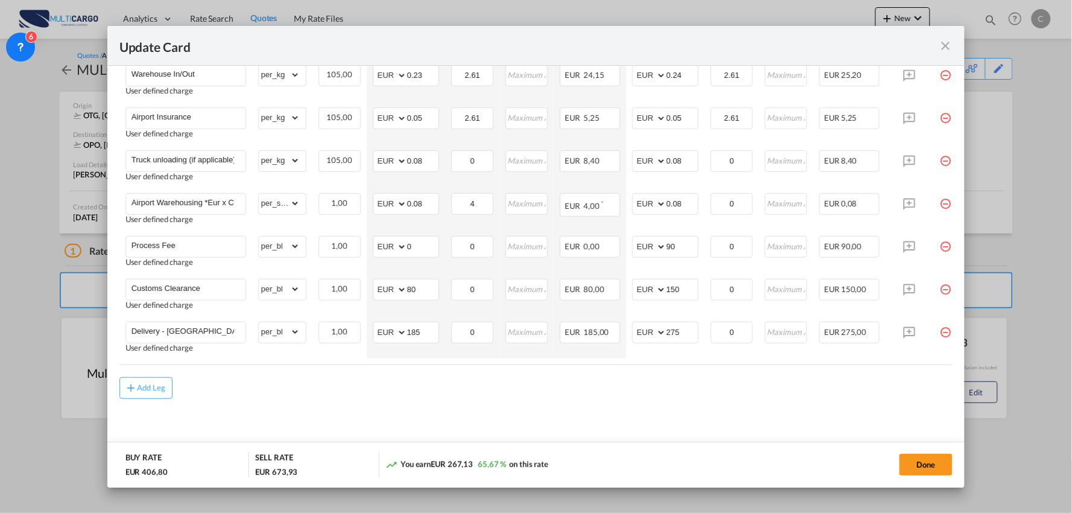
click at [948, 45] on md-icon "icon-close fg-AAA8AD m-0 pointer" at bounding box center [945, 46] width 14 height 14
